Goal: Transaction & Acquisition: Subscribe to service/newsletter

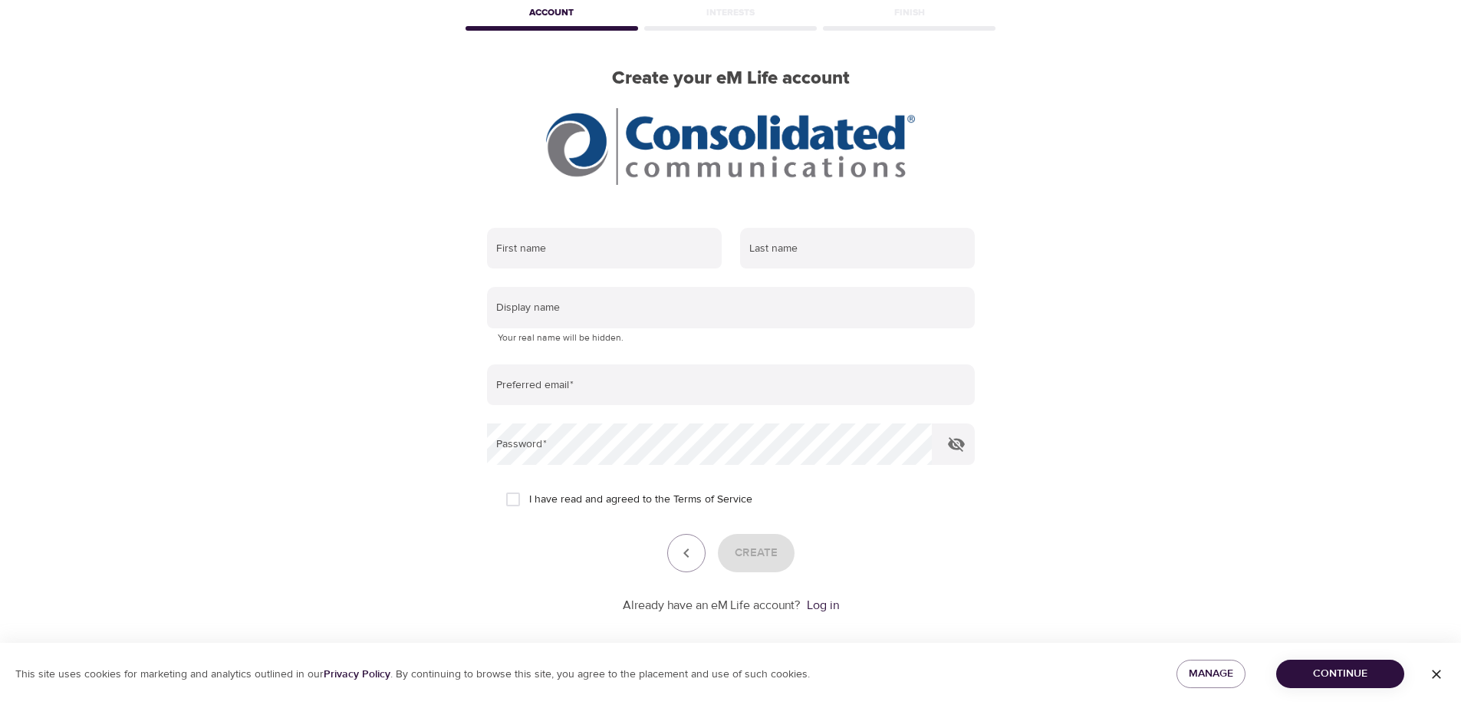
scroll to position [91, 0]
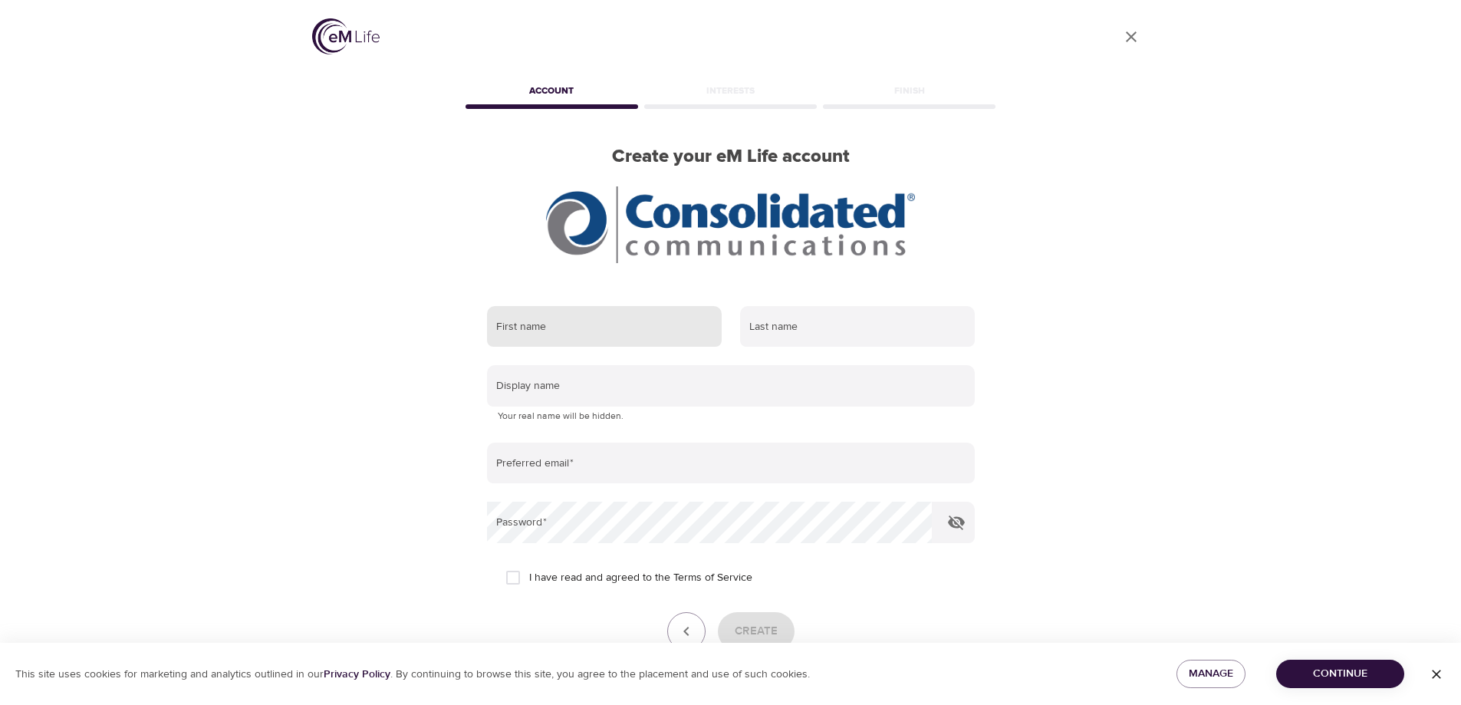
click at [560, 330] on input "text" at bounding box center [604, 326] width 235 height 41
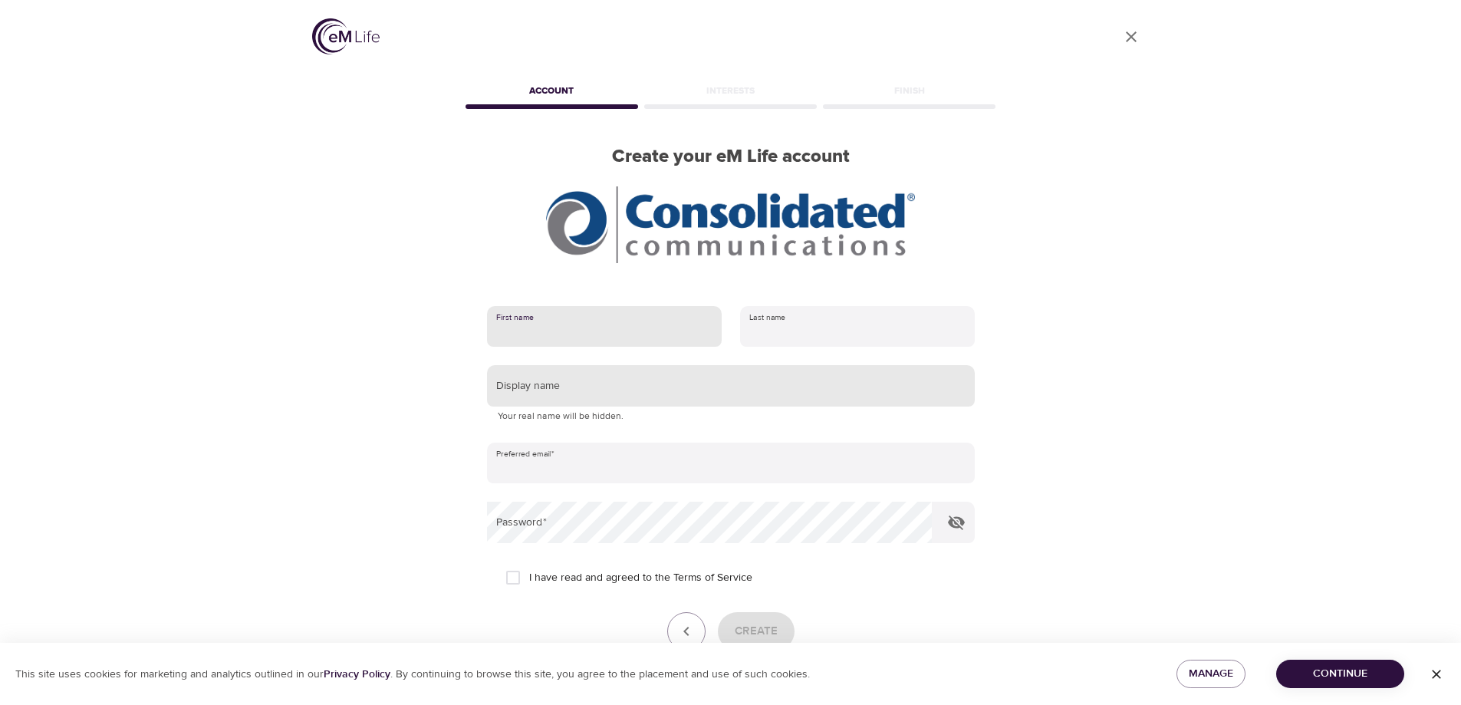
type input "[PERSON_NAME]"
type input "Turchin"
type input "[EMAIL_ADDRESS][DOMAIN_NAME]"
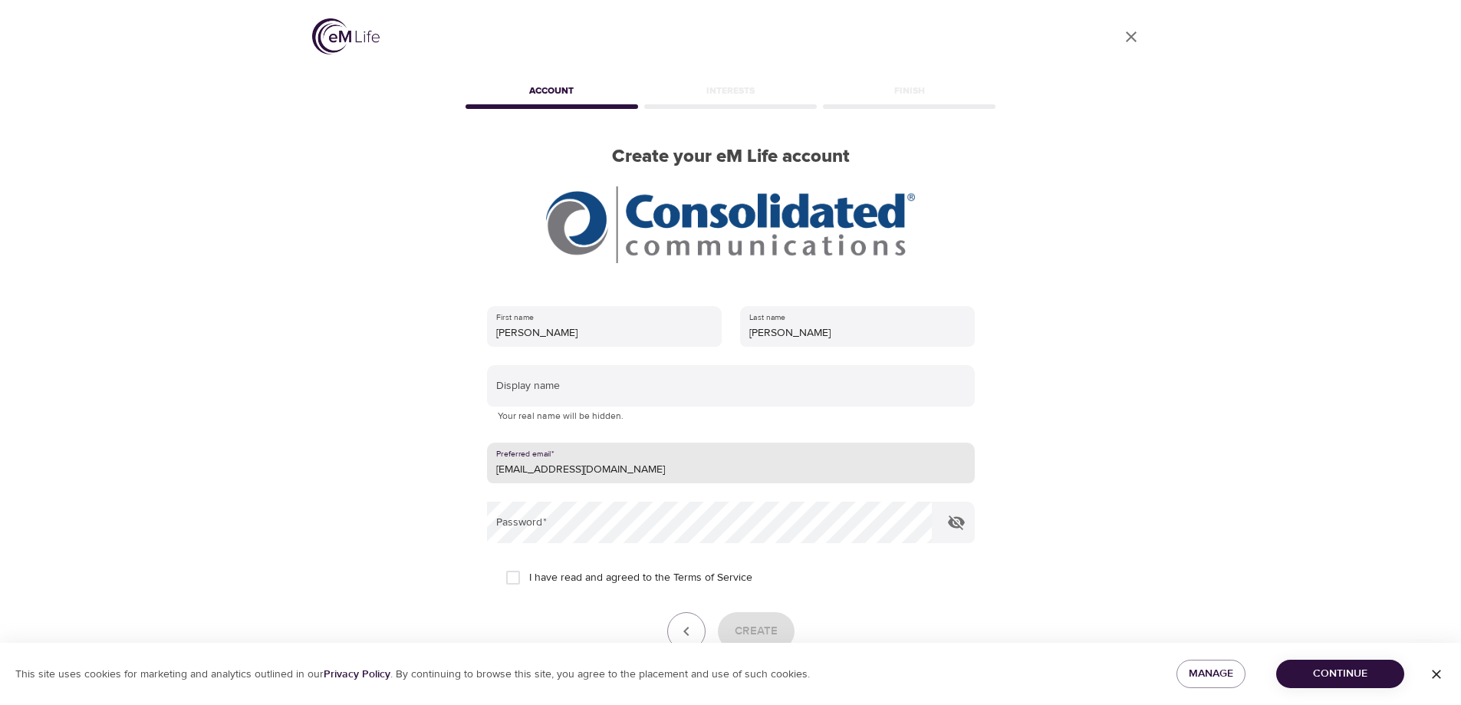
click at [587, 468] on input "[EMAIL_ADDRESS][DOMAIN_NAME]" at bounding box center [731, 462] width 488 height 41
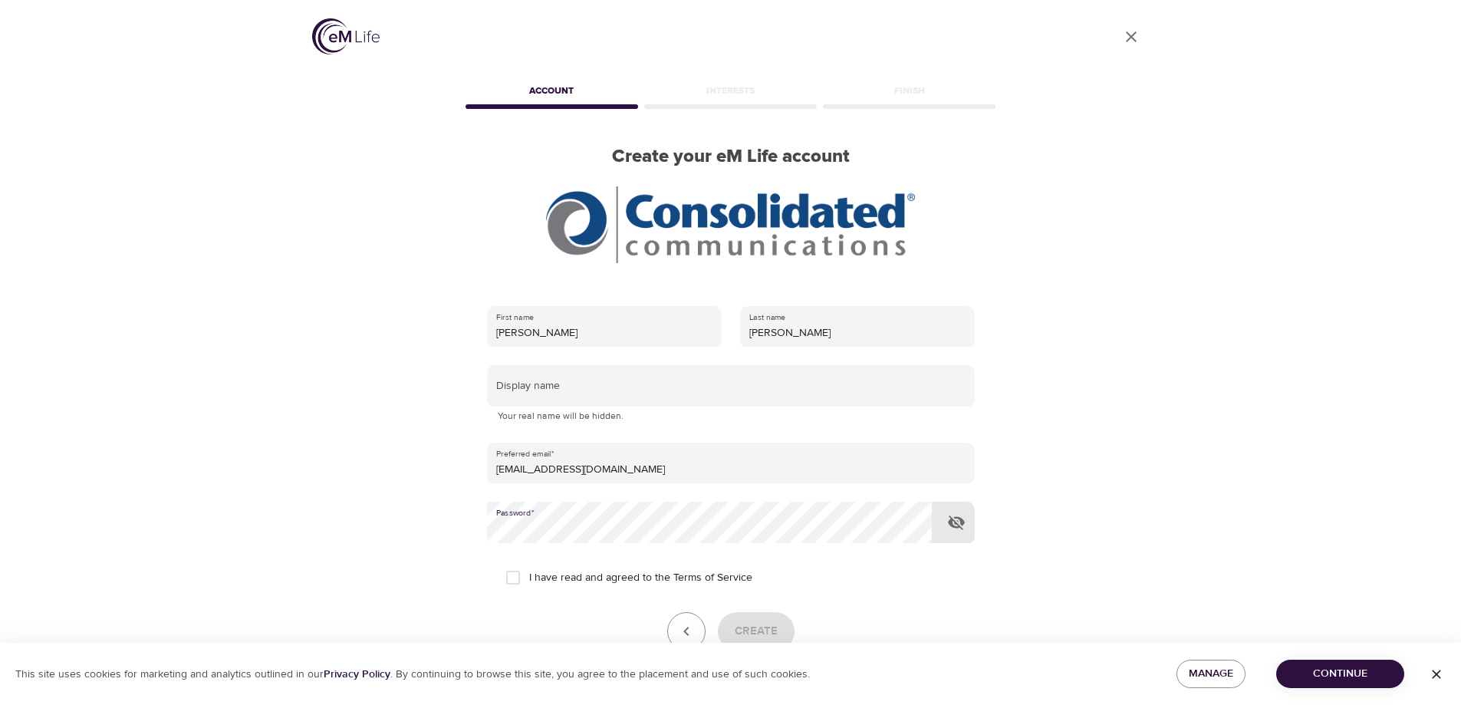
click at [511, 577] on input "I have read and agreed to the Terms of Service" at bounding box center [513, 577] width 32 height 32
checkbox input "true"
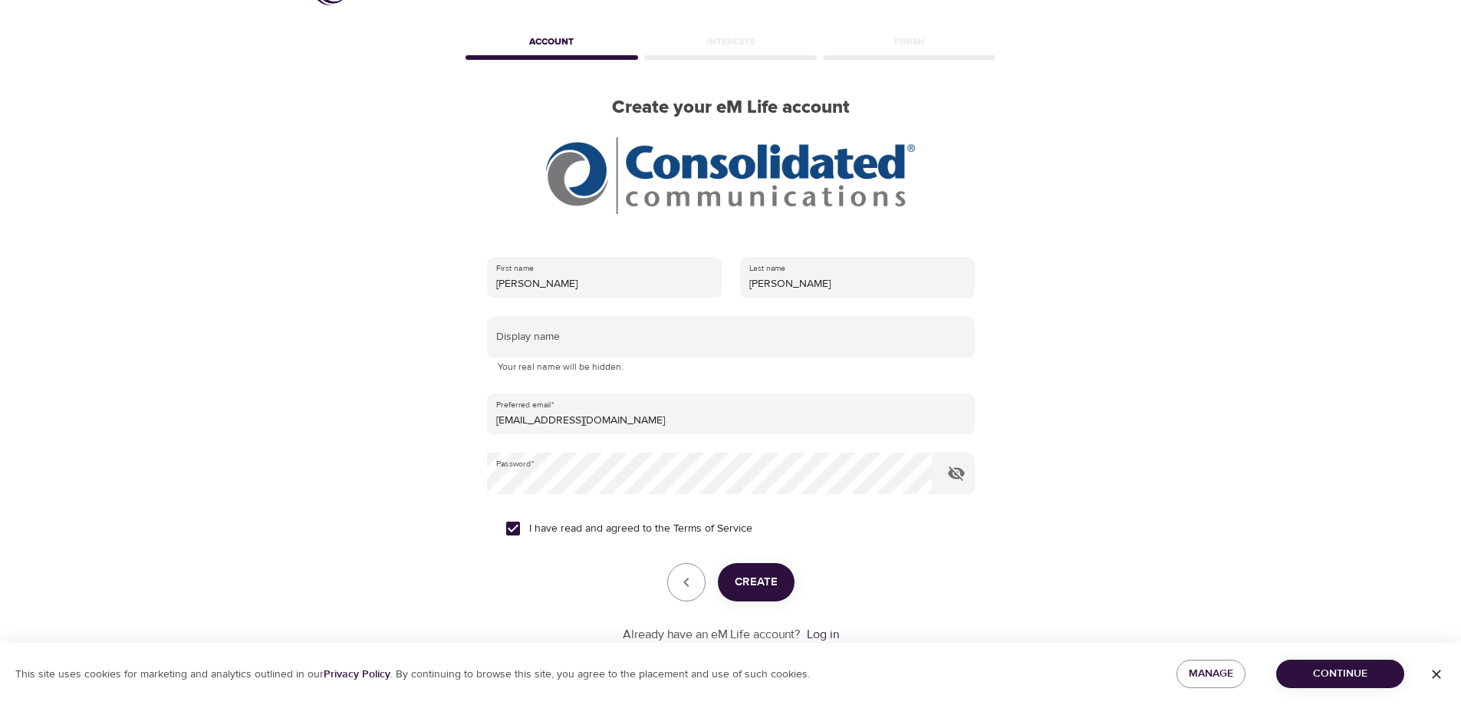
scroll to position [77, 0]
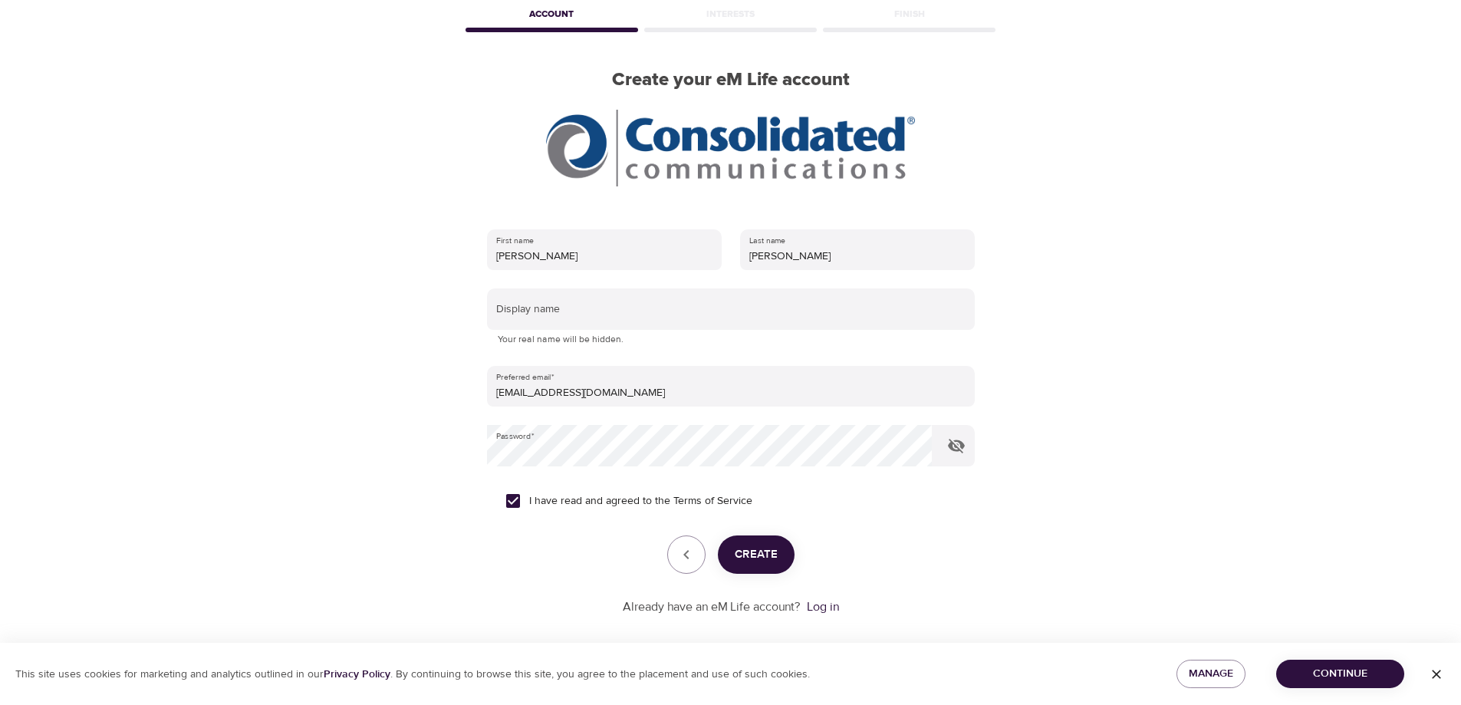
click at [770, 557] on span "Create" at bounding box center [755, 554] width 43 height 20
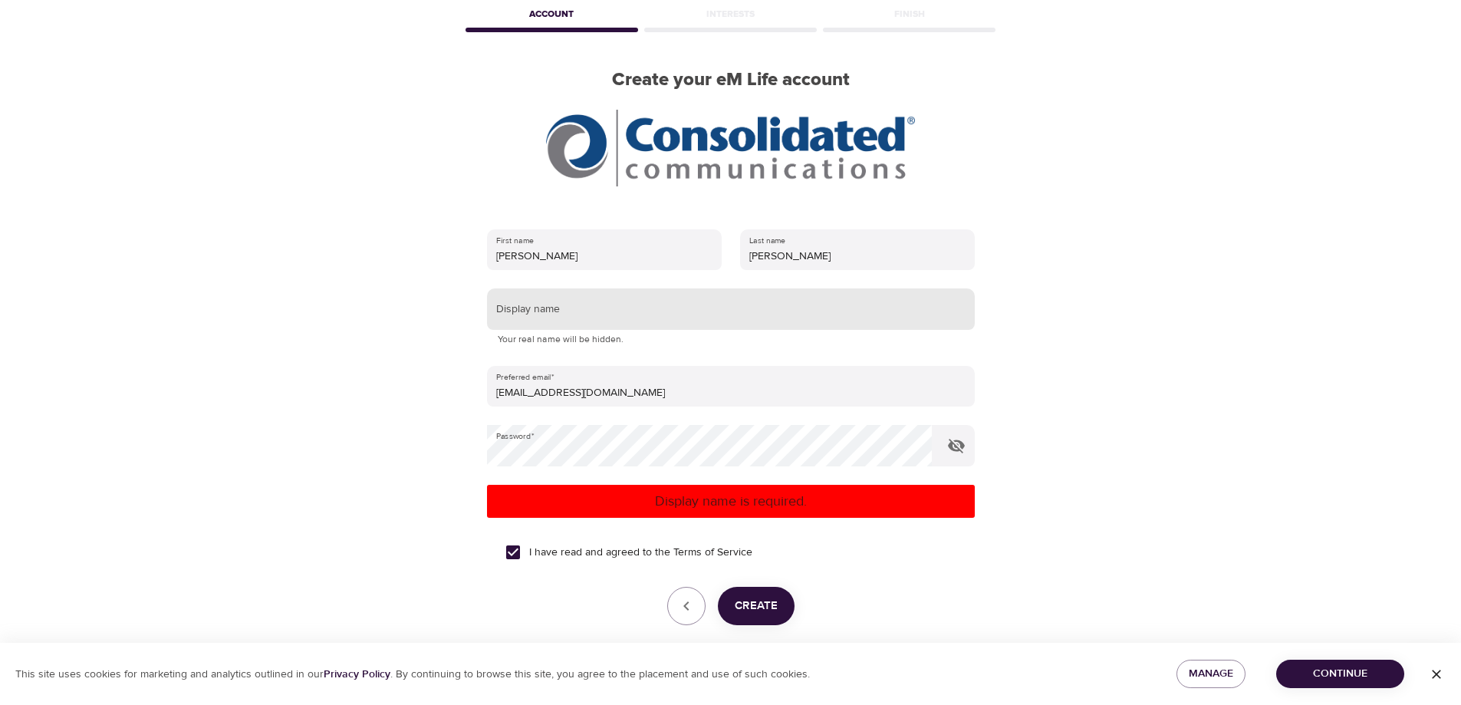
click at [559, 307] on input "text" at bounding box center [731, 308] width 488 height 41
type input "Turch"
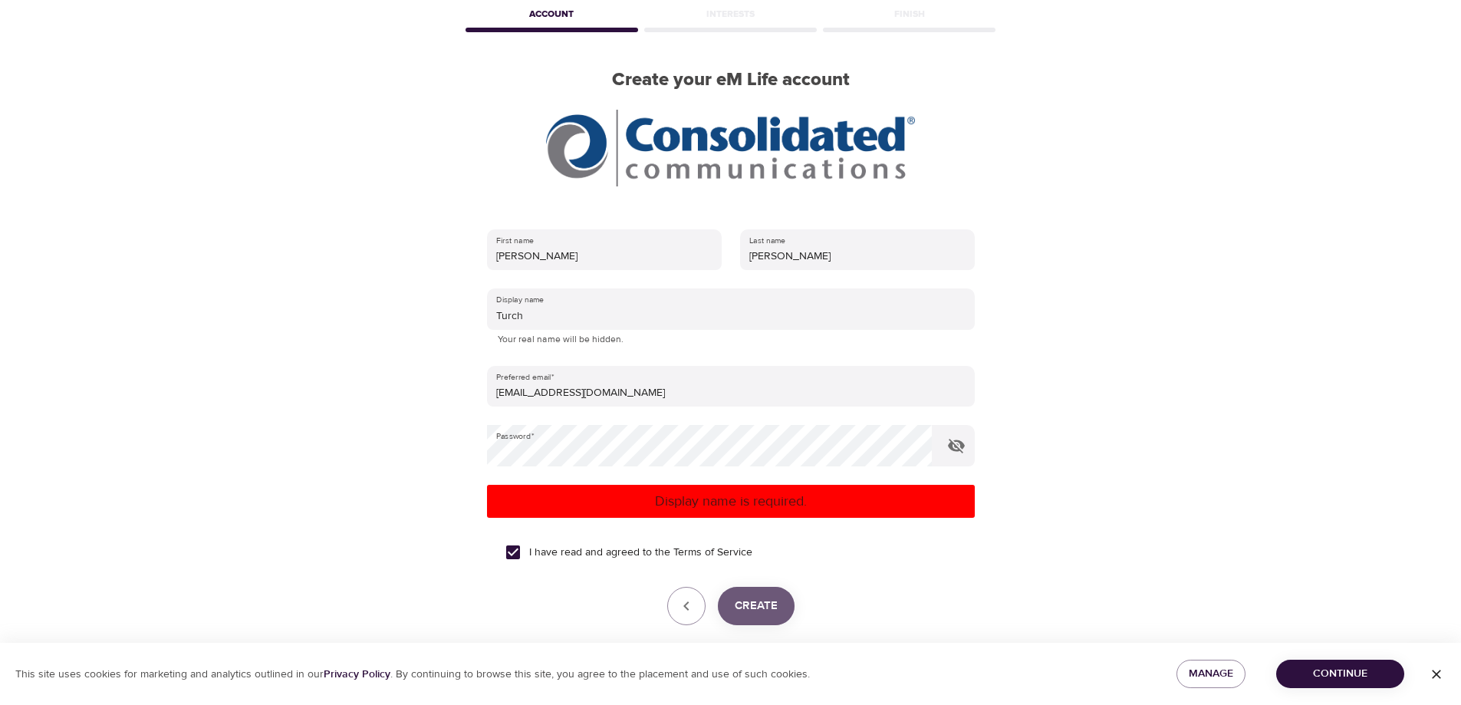
click at [749, 602] on span "Create" at bounding box center [755, 606] width 43 height 20
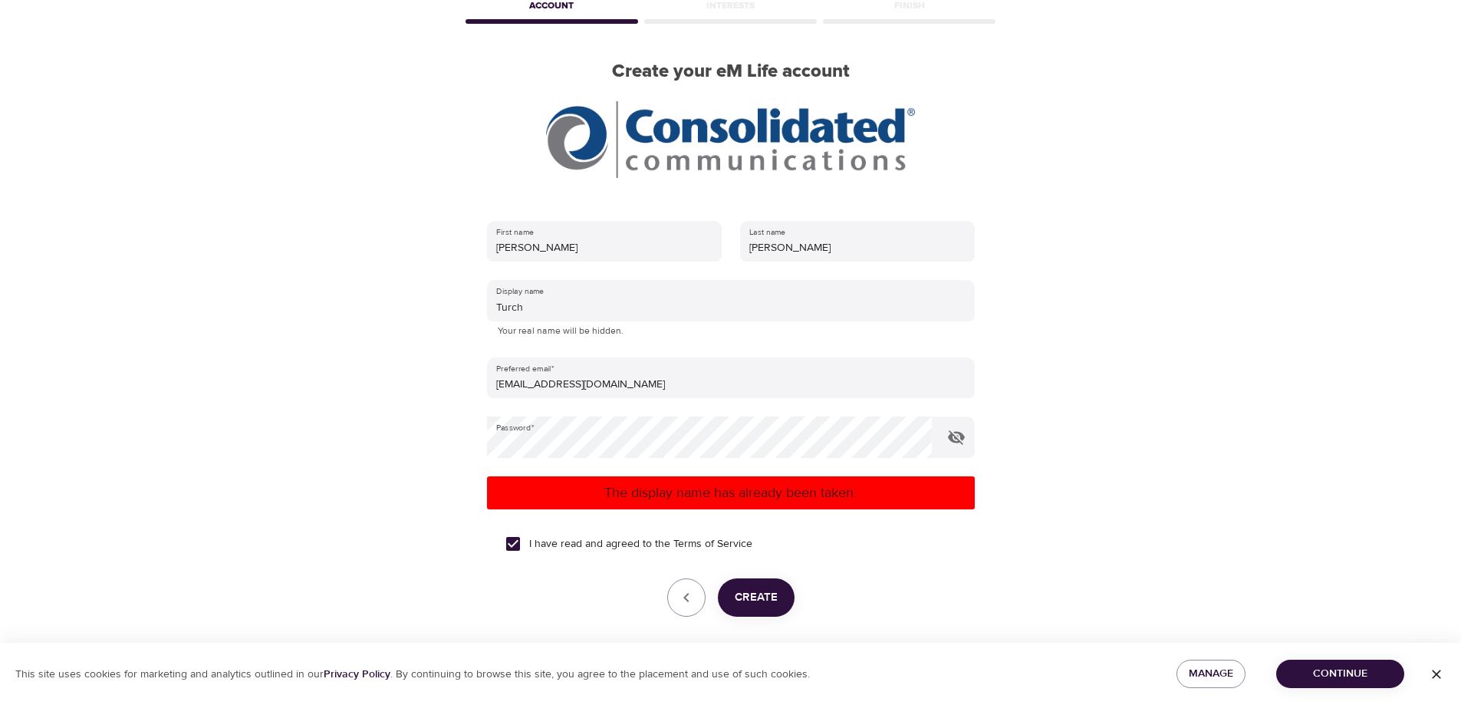
scroll to position [143, 0]
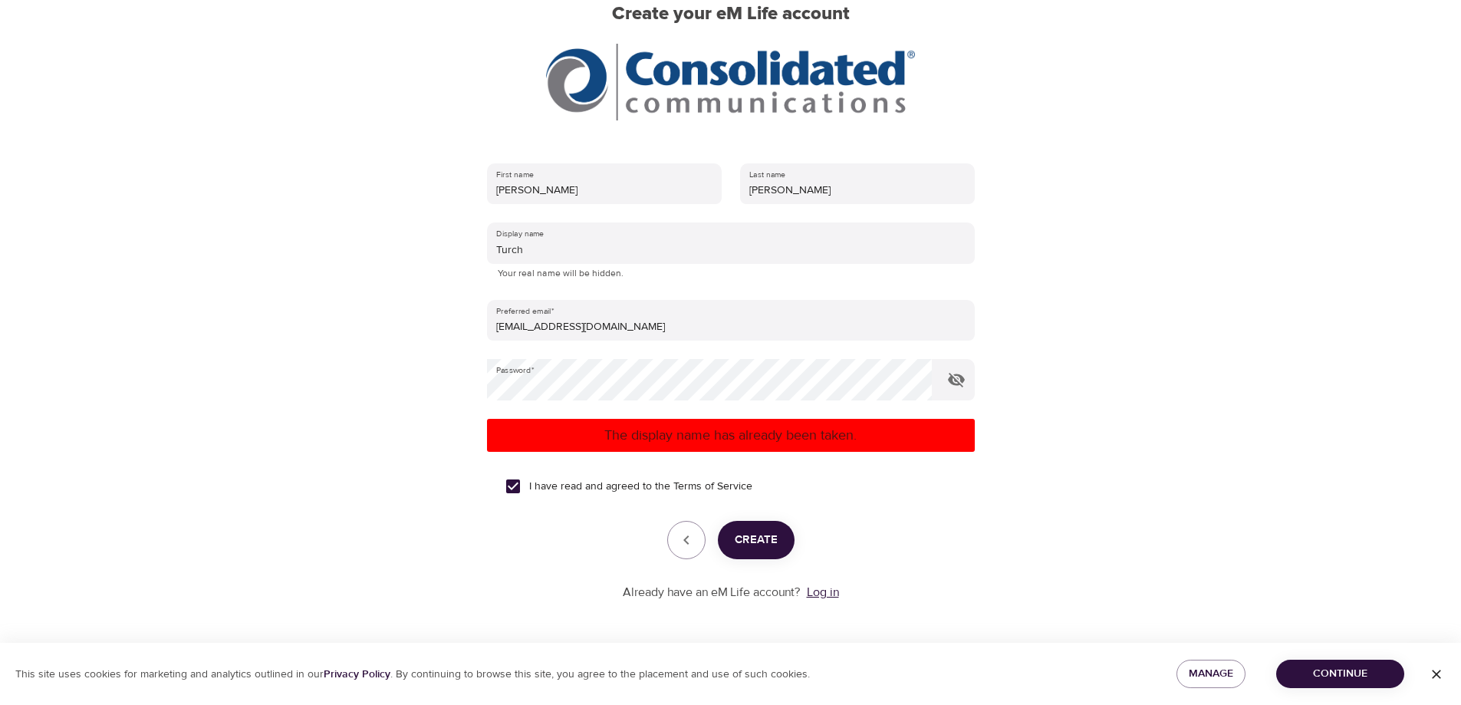
click at [836, 592] on link "Log in" at bounding box center [823, 591] width 32 height 15
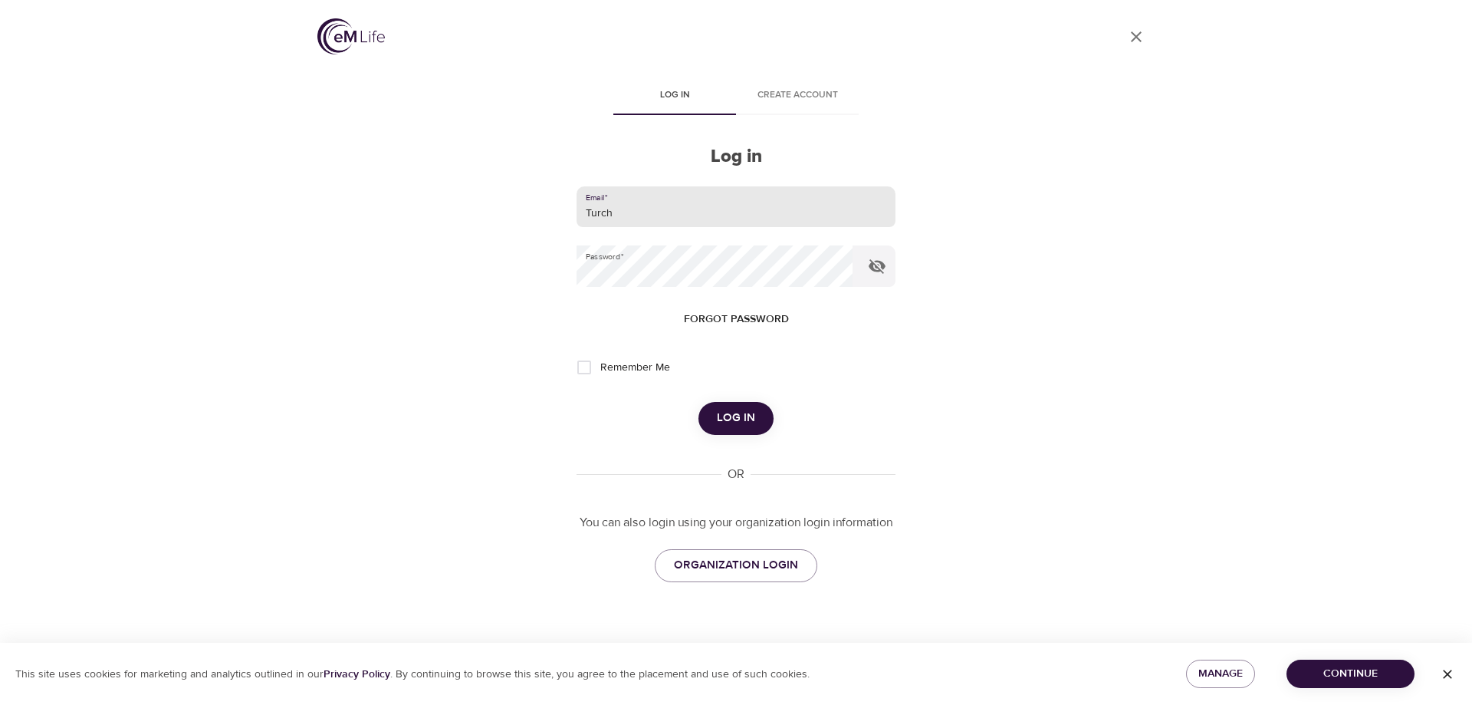
drag, startPoint x: 655, startPoint y: 210, endPoint x: 569, endPoint y: 214, distance: 86.0
click at [569, 214] on div "User Profile Log in Create account Log in Email   * Turch Password   * Forgot p…" at bounding box center [736, 352] width 874 height 705
type input "[EMAIL_ADDRESS][DOMAIN_NAME]"
click at [741, 421] on span "Log in" at bounding box center [736, 418] width 38 height 20
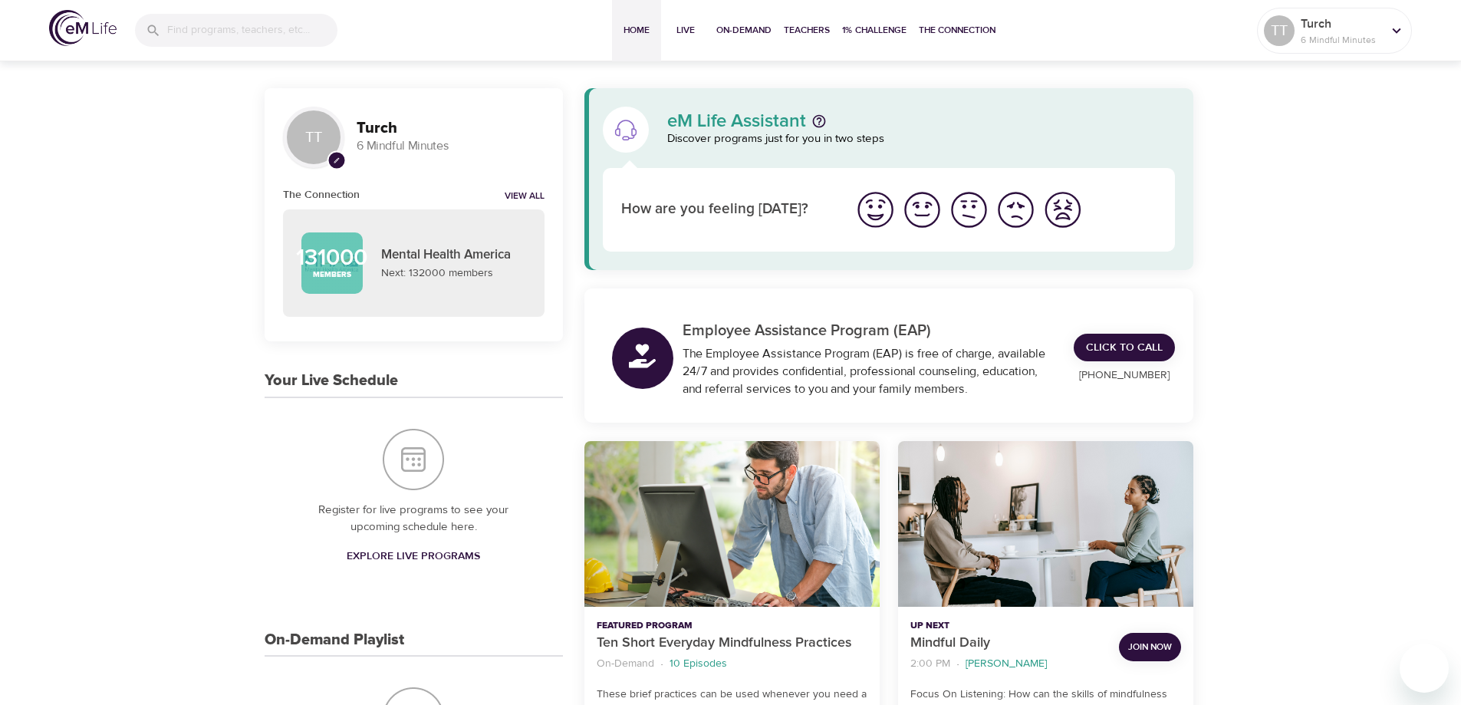
click at [917, 209] on img "I'm feeling good" at bounding box center [922, 210] width 42 height 42
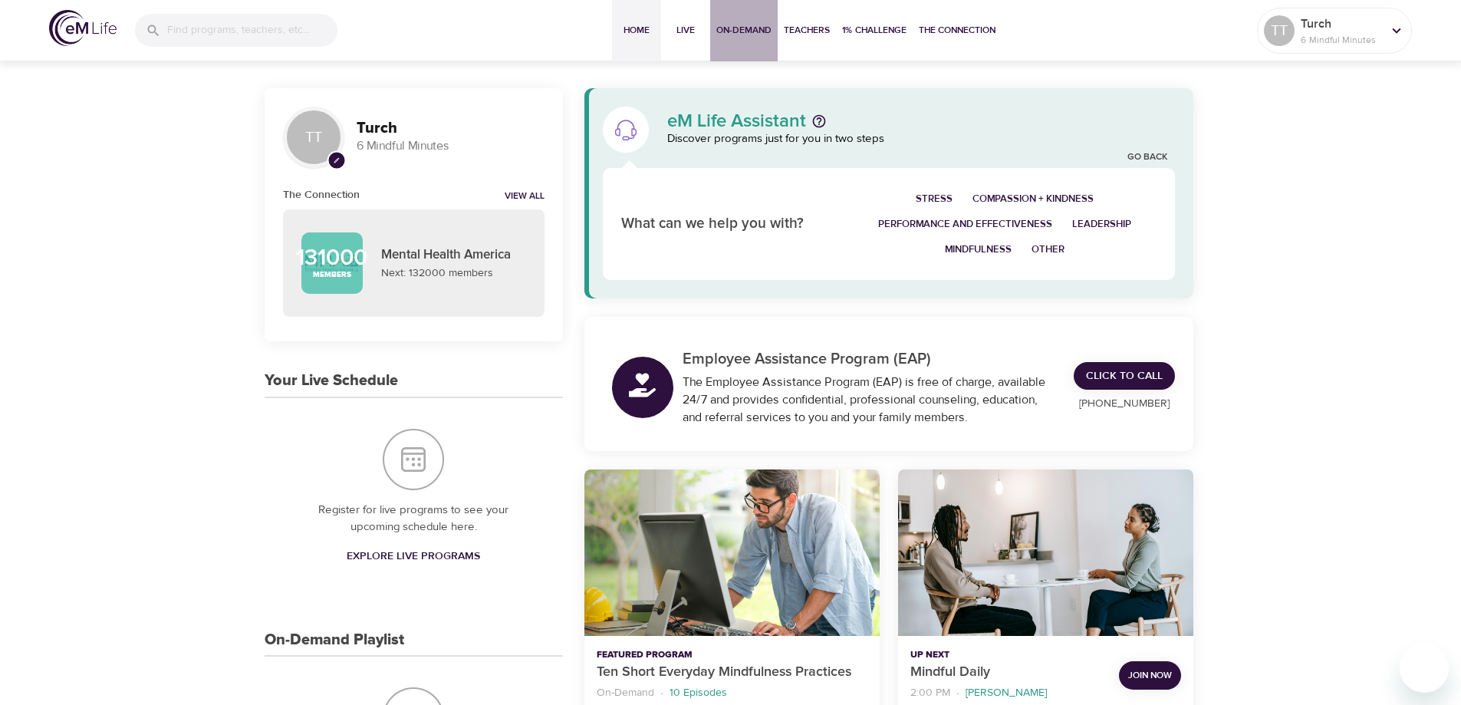
click at [745, 33] on span "On-Demand" at bounding box center [743, 30] width 55 height 16
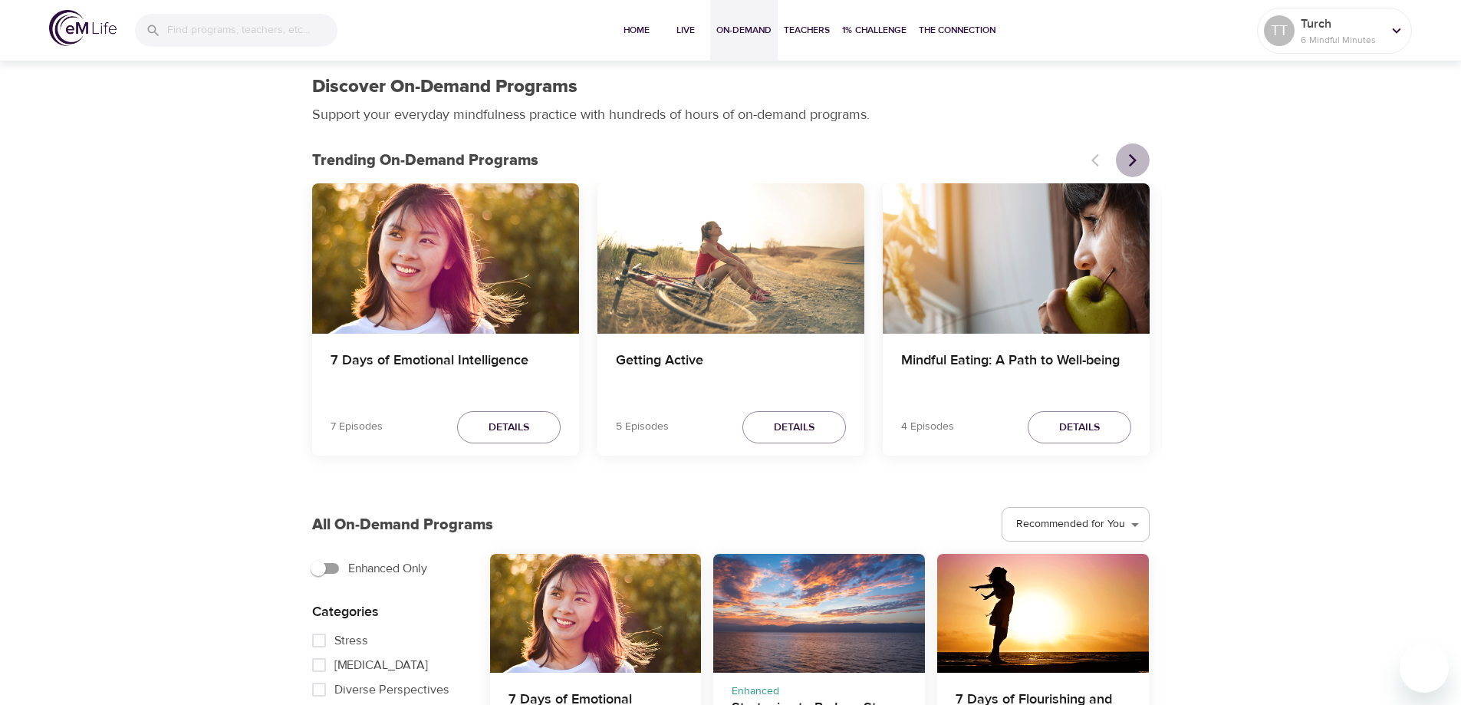
click at [1137, 159] on icon "Next items" at bounding box center [1132, 160] width 15 height 15
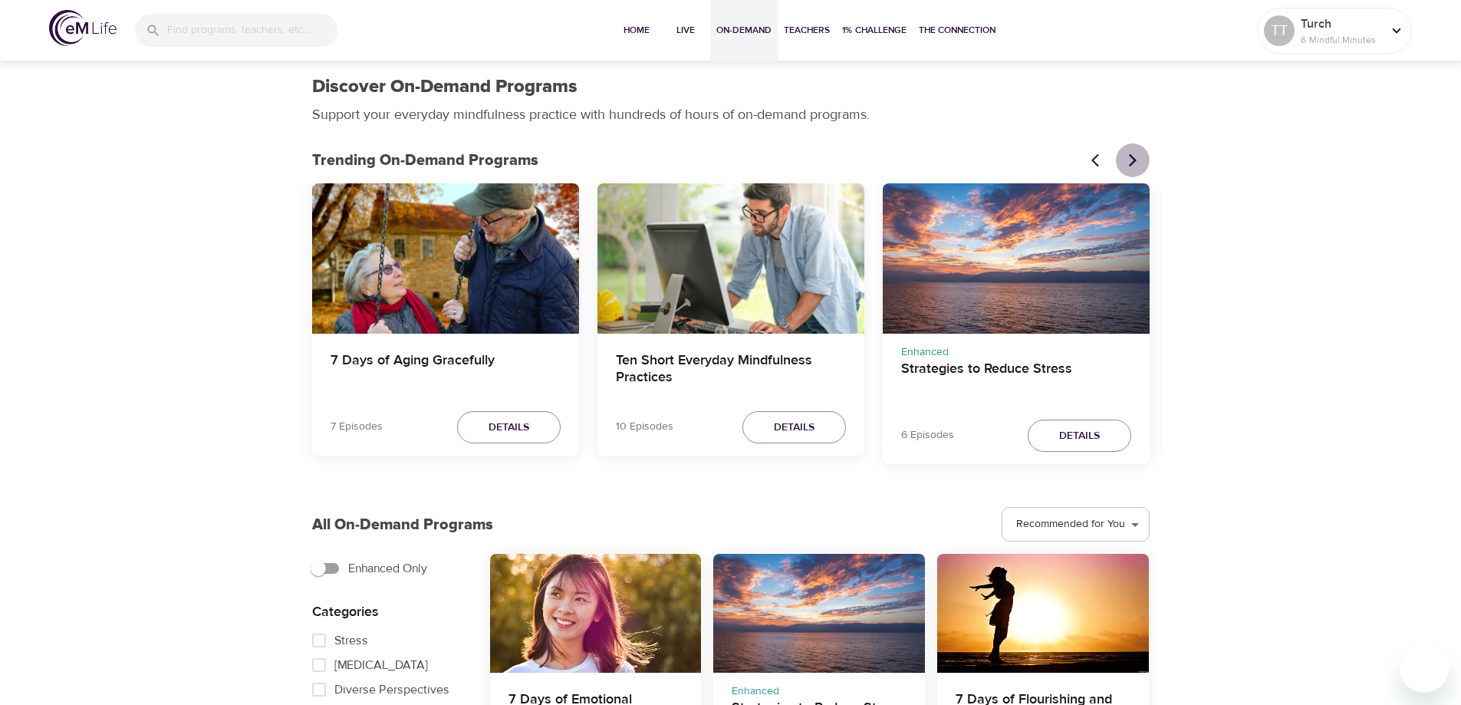
click at [1137, 159] on icon "Next items" at bounding box center [1132, 160] width 15 height 15
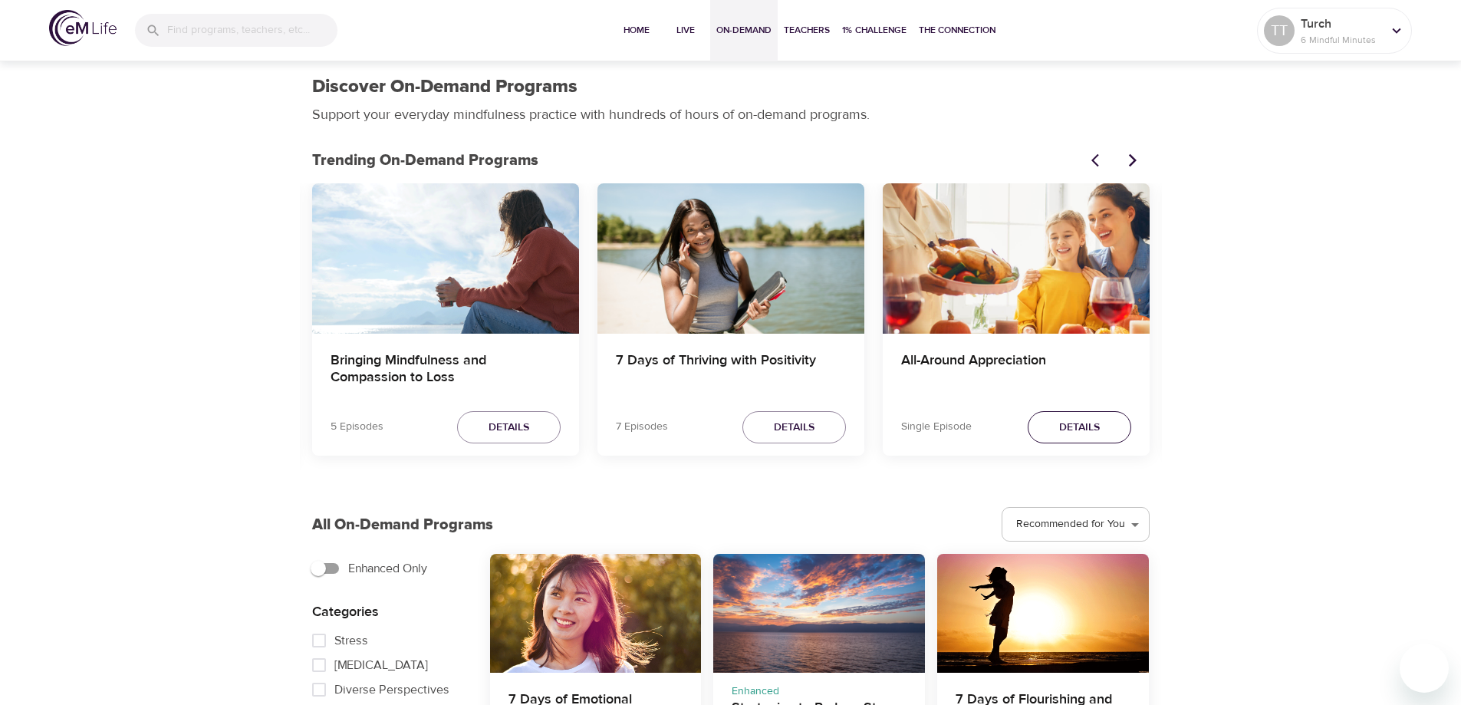
click at [1080, 422] on span "Details" at bounding box center [1079, 427] width 41 height 19
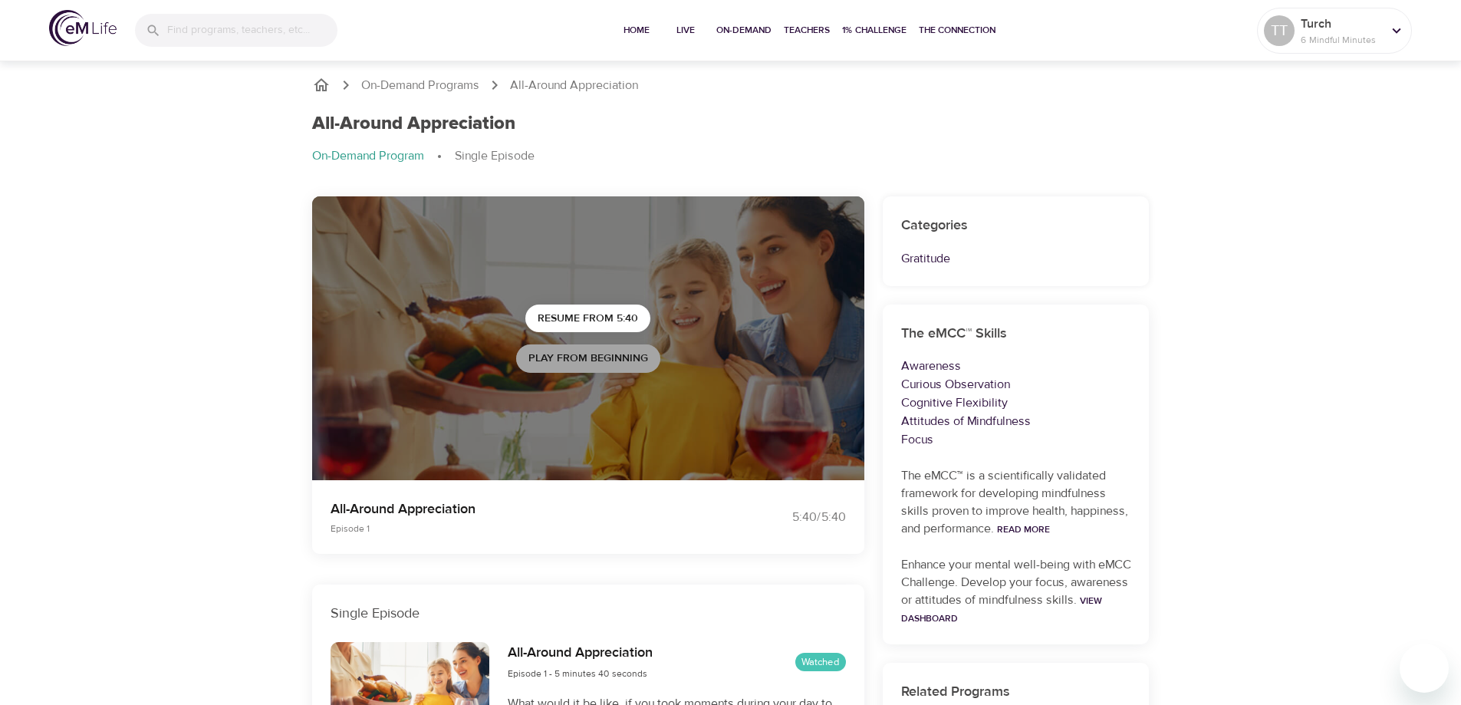
click at [610, 360] on span "Play from beginning" at bounding box center [588, 358] width 120 height 19
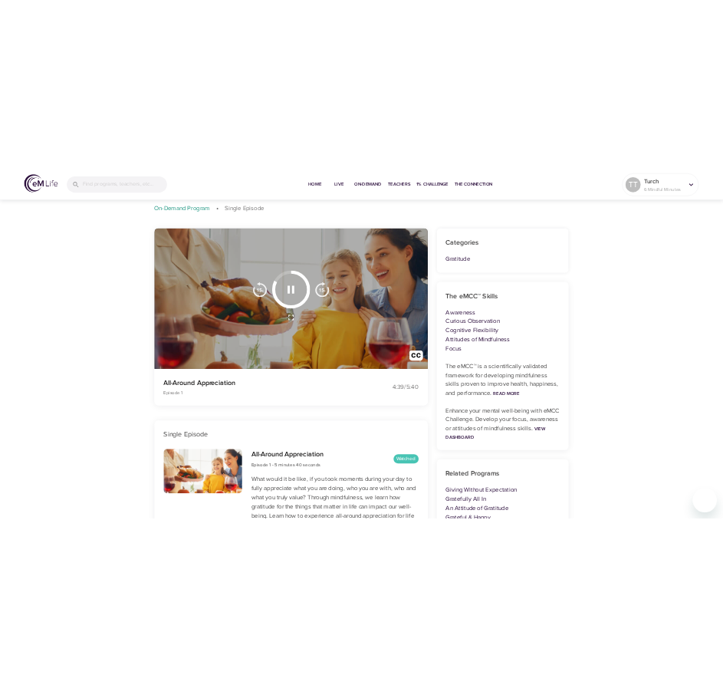
scroll to position [153, 0]
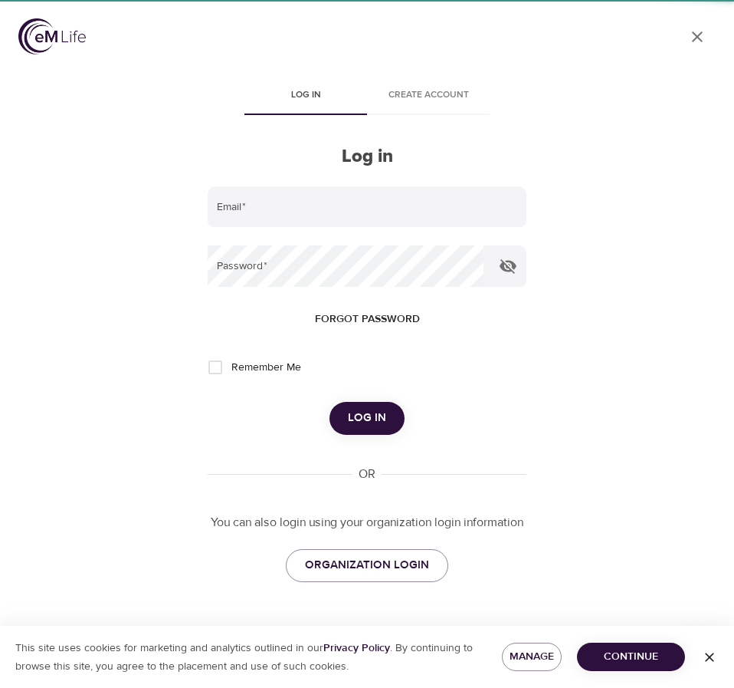
type input "Turch"
